Goal: Task Accomplishment & Management: Manage account settings

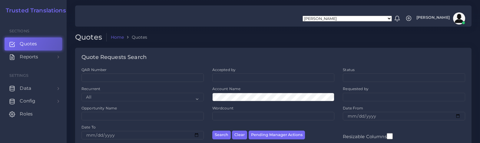
click at [456, 18] on img at bounding box center [459, 18] width 12 height 12
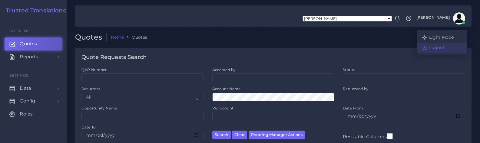
click at [437, 49] on link "Logout" at bounding box center [441, 48] width 50 height 10
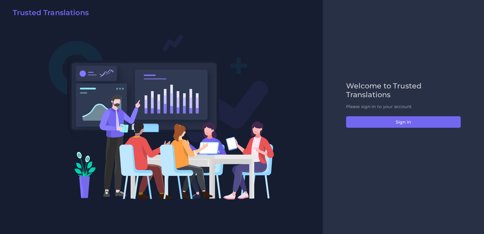
click at [345, 143] on div "Welcome to Trusted Translations Please sign-in to your account Sign in" at bounding box center [403, 117] width 161 height 234
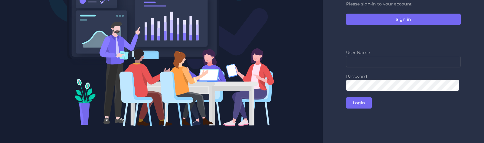
scroll to position [56, 0]
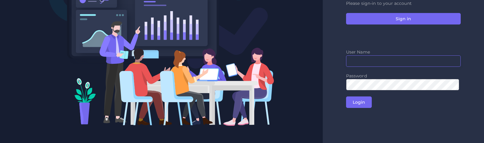
click at [357, 61] on input "text" at bounding box center [403, 60] width 115 height 11
paste input "leandrom"
type input "leandrom"
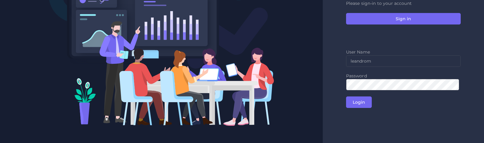
click at [340, 79] on div "Welcome to Trusted Translations Please sign-in to your account Sign in User Nam…" at bounding box center [403, 43] width 127 height 129
click at [352, 102] on input "Login" at bounding box center [359, 102] width 26 height 11
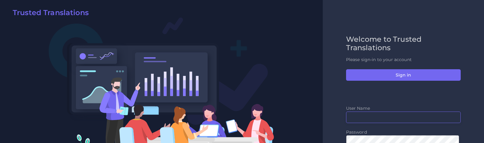
click at [346, 117] on input "text" at bounding box center [403, 117] width 115 height 11
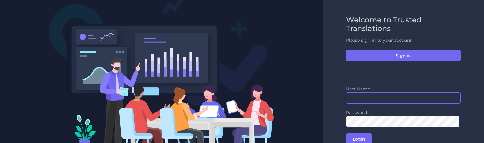
scroll to position [30, 0]
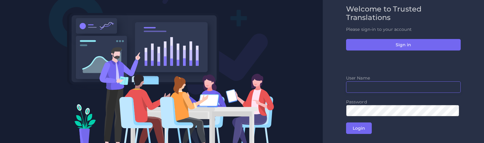
type input "salvadorm"
click at [356, 128] on input "Login" at bounding box center [359, 128] width 26 height 11
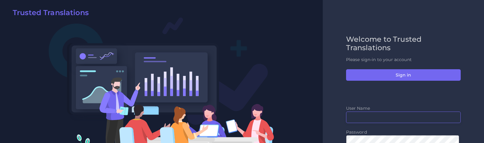
click at [360, 119] on input "text" at bounding box center [403, 117] width 115 height 11
type input "salvadorm"
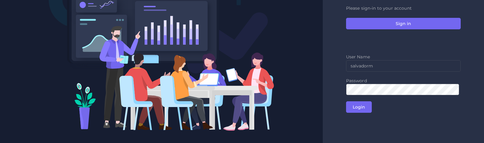
scroll to position [56, 0]
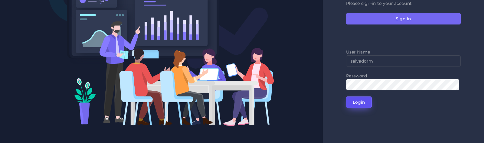
click at [352, 103] on input "Login" at bounding box center [359, 102] width 26 height 11
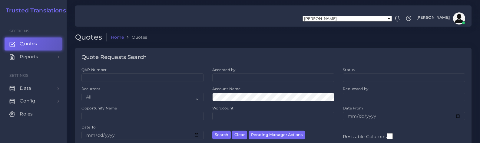
click at [455, 20] on img at bounding box center [459, 18] width 12 height 12
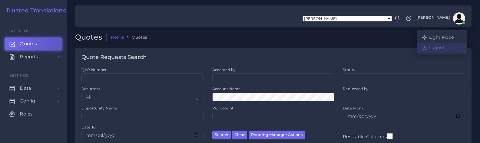
click at [437, 47] on link "Logout" at bounding box center [441, 48] width 50 height 10
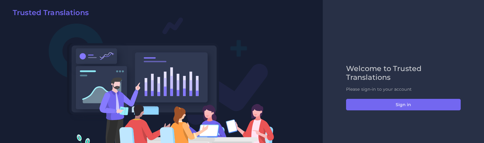
click at [316, 95] on div at bounding box center [161, 99] width 323 height 199
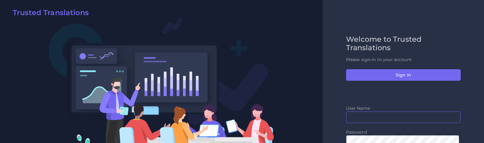
click at [362, 120] on input "text" at bounding box center [403, 117] width 115 height 11
type input "leandrom"
click at [329, 96] on div "Welcome to Trusted Translations Please sign-in to your account Sign in User Nam…" at bounding box center [403, 99] width 161 height 199
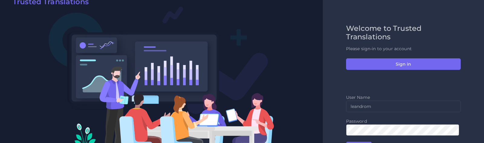
scroll to position [30, 0]
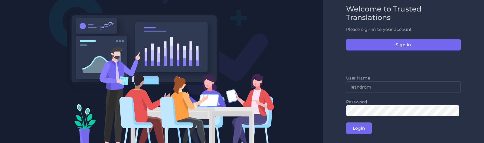
drag, startPoint x: 332, startPoint y: 98, endPoint x: 333, endPoint y: 104, distance: 6.1
click at [332, 98] on div "Welcome to Trusted Translations Please sign-in to your account Sign in User Nam…" at bounding box center [403, 69] width 161 height 199
click at [351, 121] on form "User Name [PERSON_NAME] Password Login" at bounding box center [403, 104] width 115 height 59
click at [351, 127] on input "Login" at bounding box center [359, 128] width 26 height 11
